Goal: Task Accomplishment & Management: Manage account settings

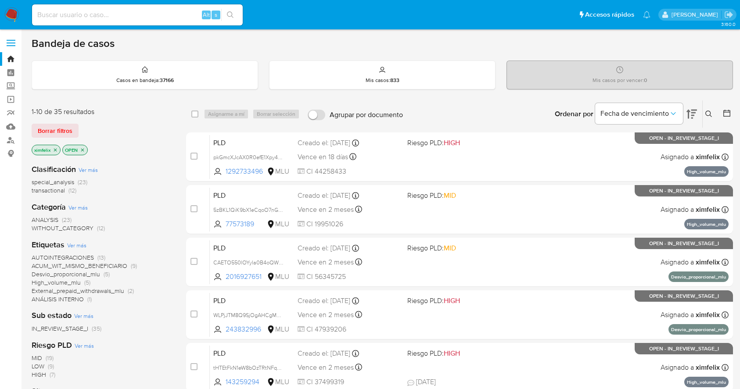
scroll to position [24, 0]
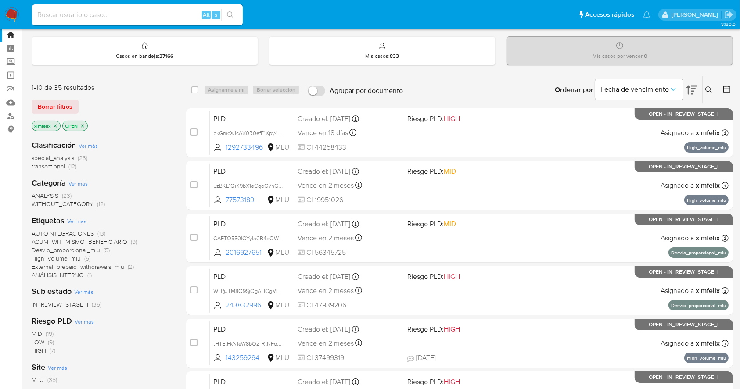
click at [9, 15] on img at bounding box center [11, 14] width 15 height 15
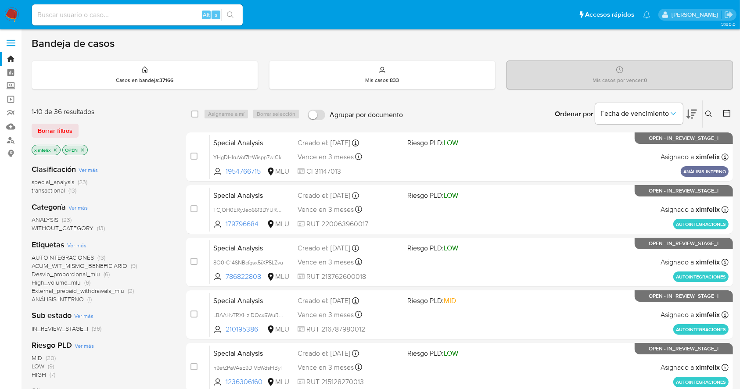
click at [692, 115] on icon at bounding box center [692, 114] width 11 height 9
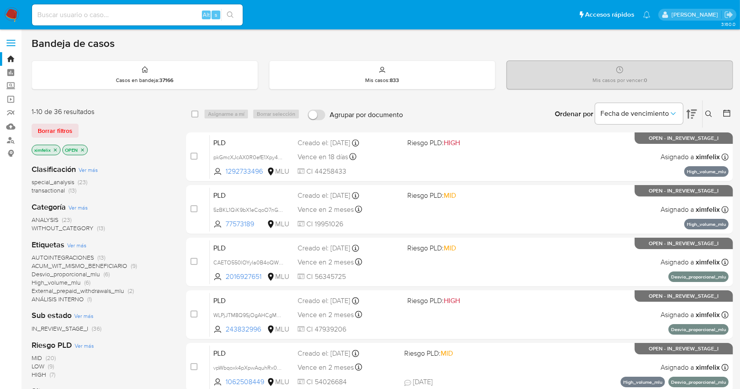
click at [687, 113] on icon at bounding box center [692, 114] width 11 height 11
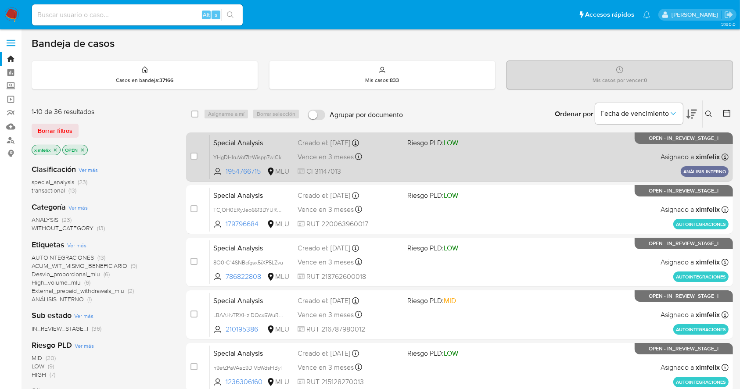
scroll to position [17, 0]
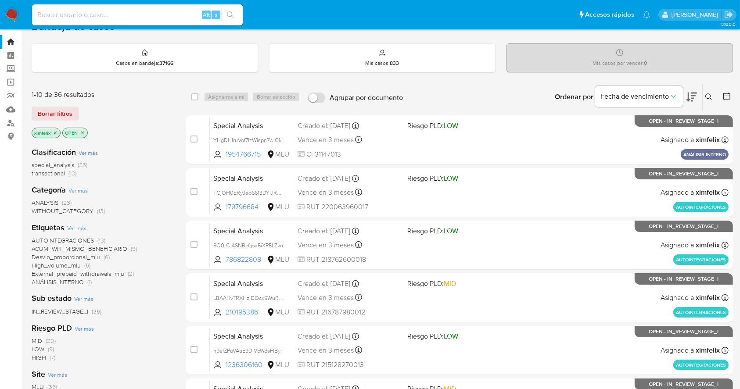
click at [722, 102] on div at bounding box center [725, 96] width 16 height 27
click at [722, 100] on div at bounding box center [725, 96] width 16 height 27
click at [724, 100] on icon at bounding box center [727, 96] width 9 height 9
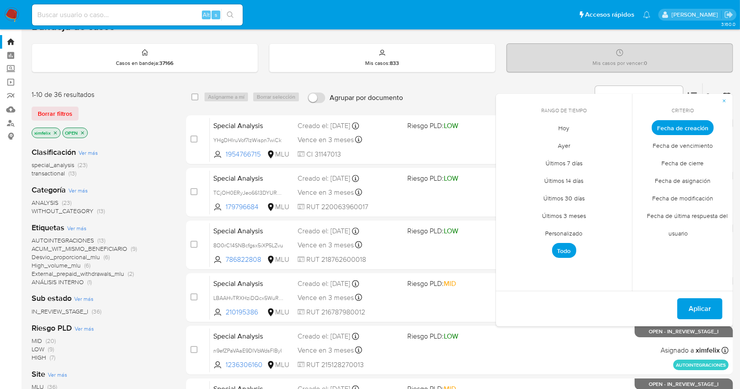
click at [681, 220] on span "Fecha de última respuesta del usuario" at bounding box center [683, 225] width 90 height 36
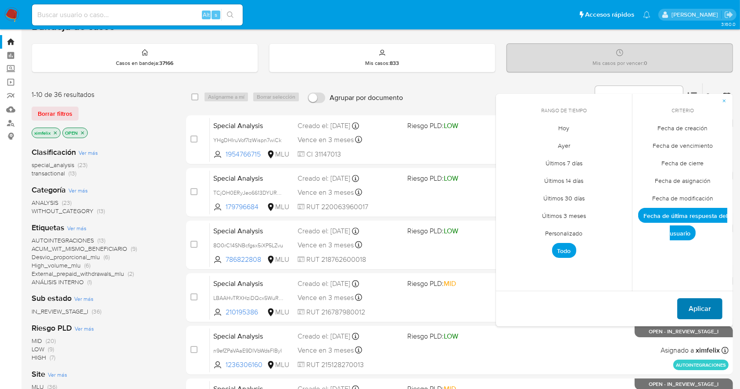
click at [695, 313] on span "Aplicar" at bounding box center [700, 308] width 22 height 19
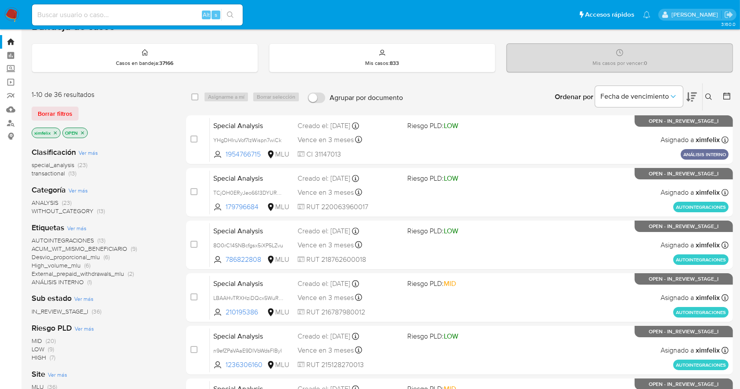
click at [696, 97] on icon at bounding box center [692, 97] width 11 height 11
